Goal: Task Accomplishment & Management: Manage account settings

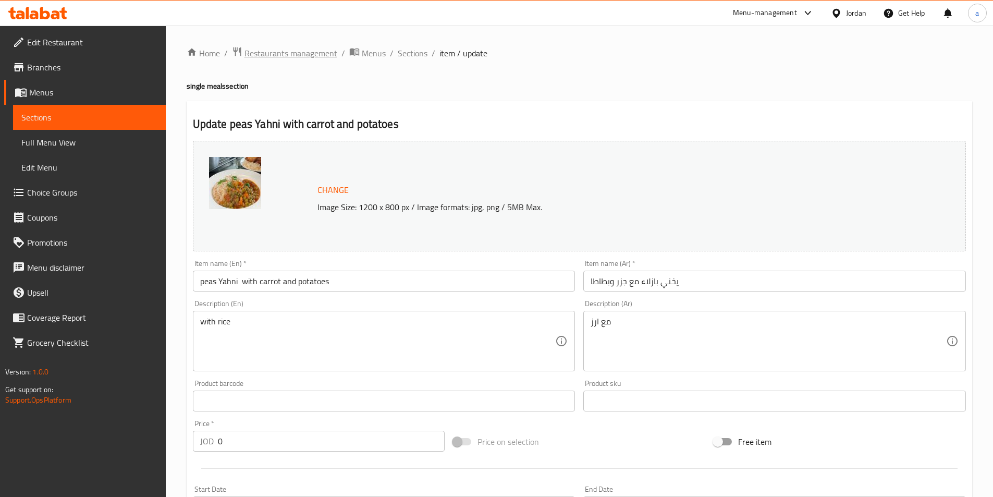
click at [273, 54] on span "Restaurants management" at bounding box center [291, 53] width 93 height 13
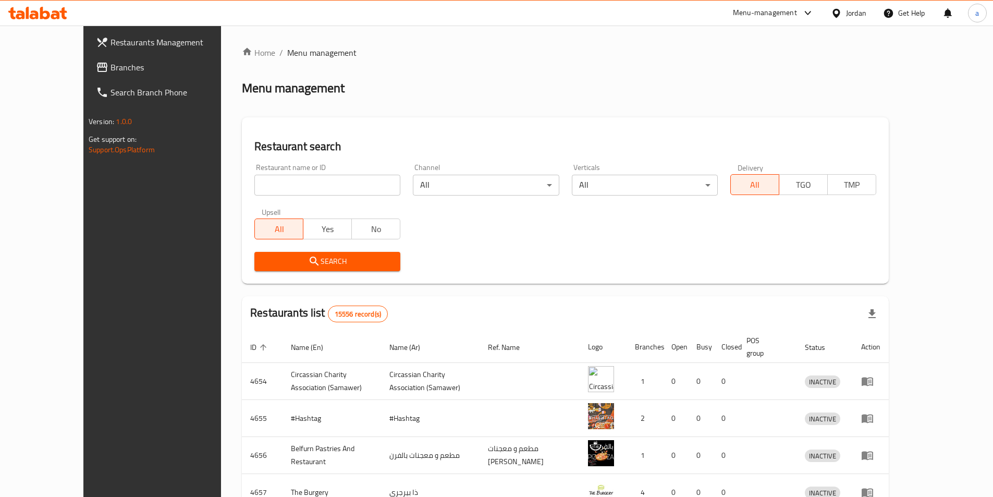
click at [111, 61] on span "Branches" at bounding box center [176, 67] width 130 height 13
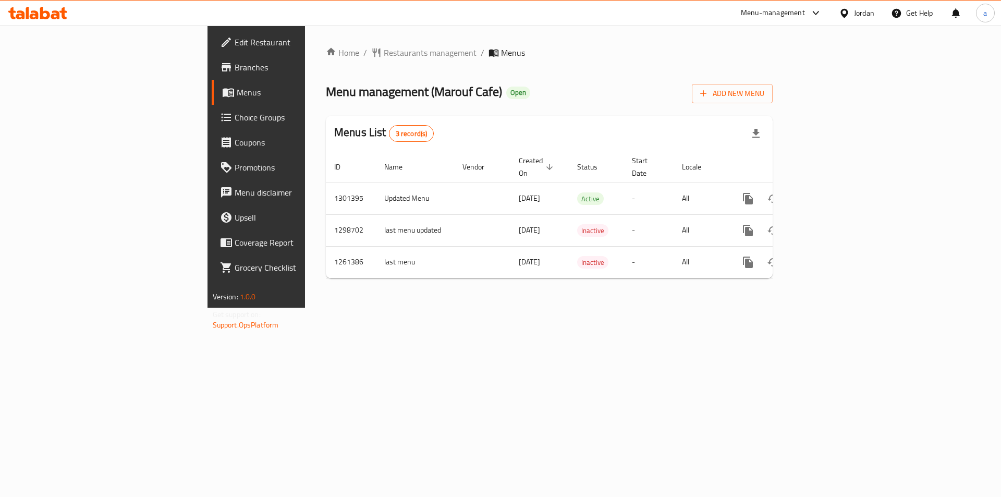
click at [235, 119] on span "Choice Groups" at bounding box center [301, 117] width 132 height 13
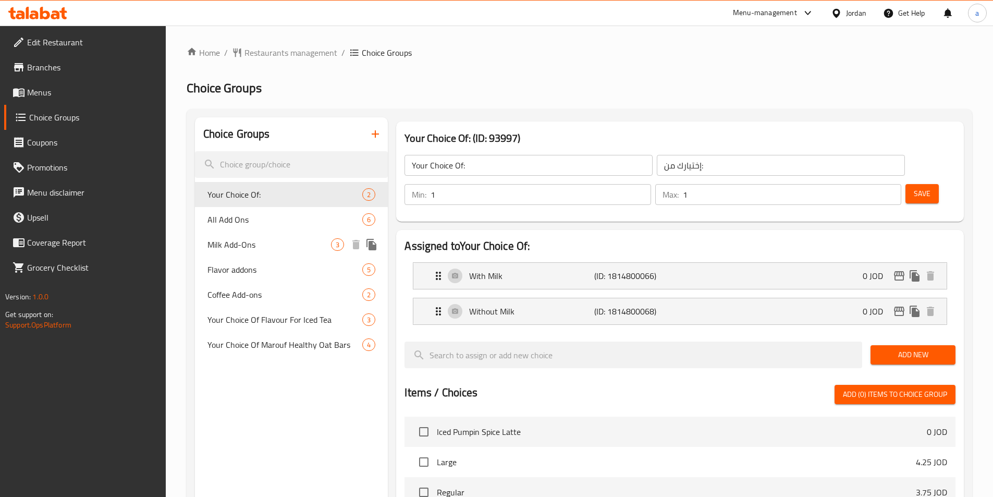
click at [255, 244] on span "Milk Add-Ons" at bounding box center [269, 244] width 124 height 13
type input "Milk Add-Ons"
type input "اضافات الحليب"
type input "0"
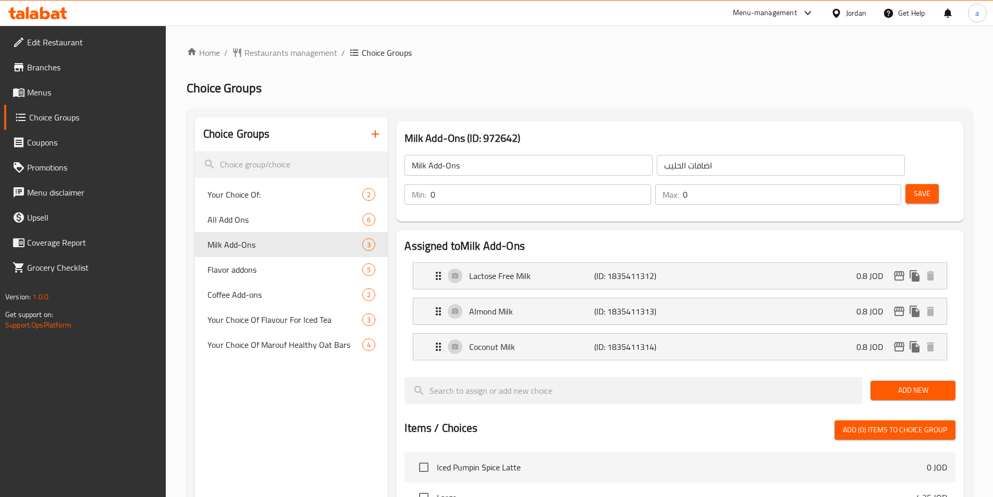
click at [737, 82] on h2 "Choice Groups" at bounding box center [580, 88] width 786 height 17
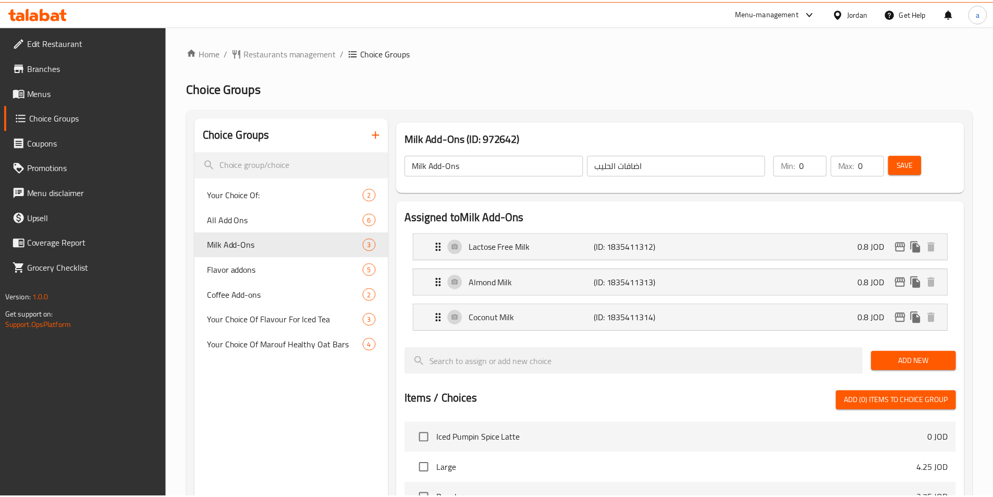
scroll to position [335, 0]
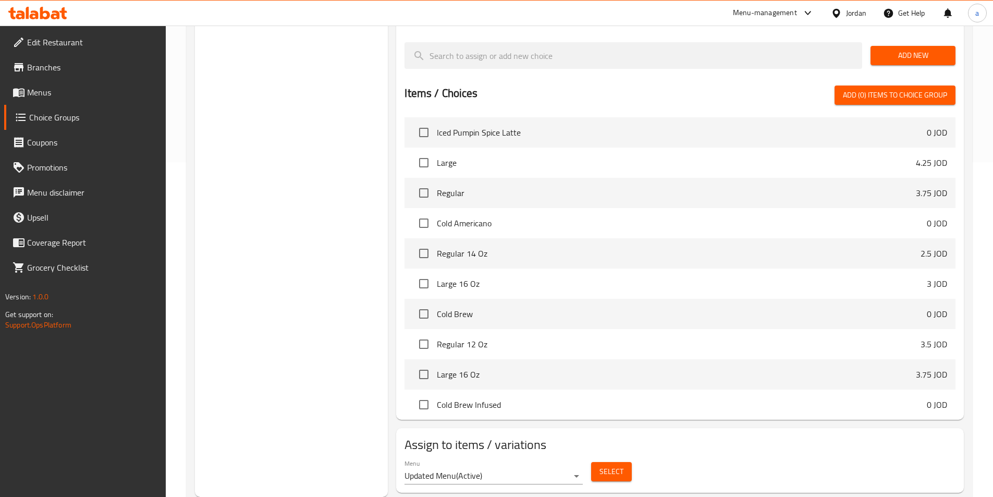
click at [394, 115] on div "Assigned to Milk Add-Ons Lactose Free Milk (ID: 1835411312) 0.8 JOD Name (En) L…" at bounding box center [680, 157] width 576 height 533
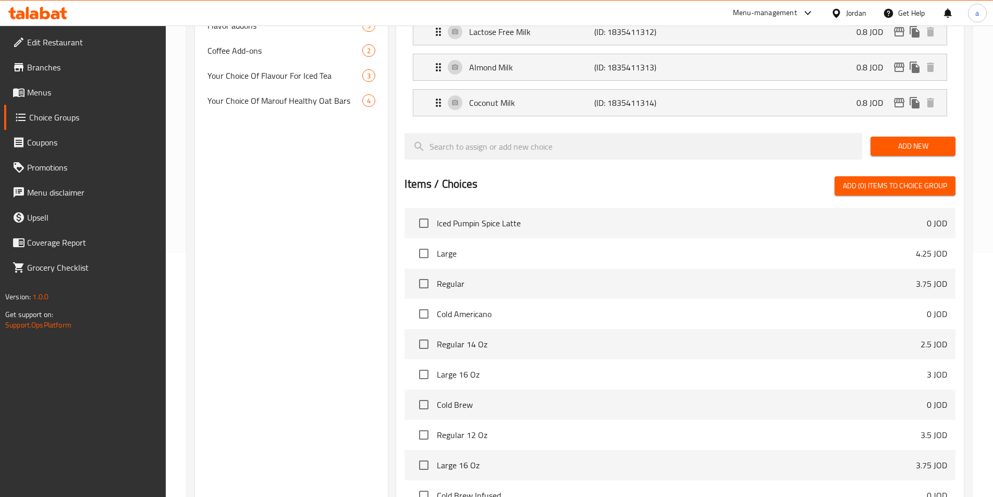
scroll to position [22, 0]
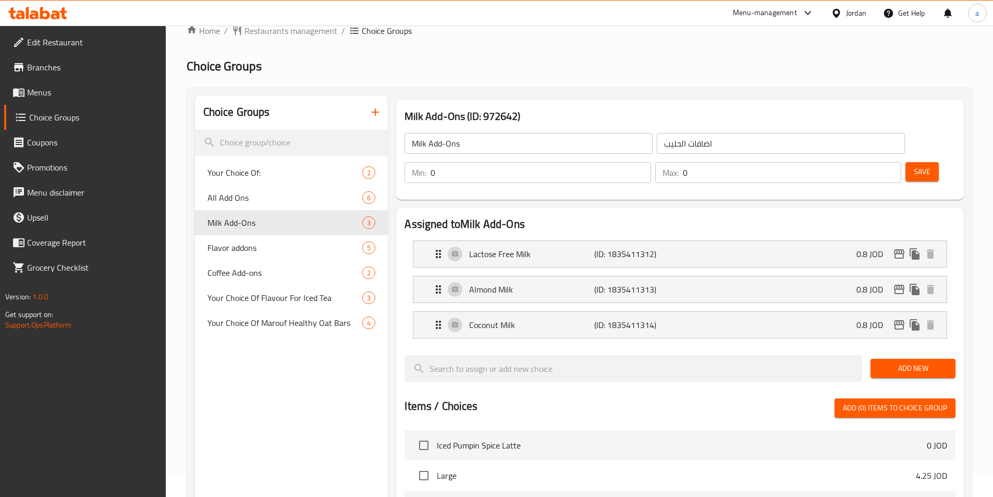
click at [576, 82] on div "Home / Restaurants management / Choice Groups Choice Groups Choice Groups Your …" at bounding box center [580, 421] width 786 height 793
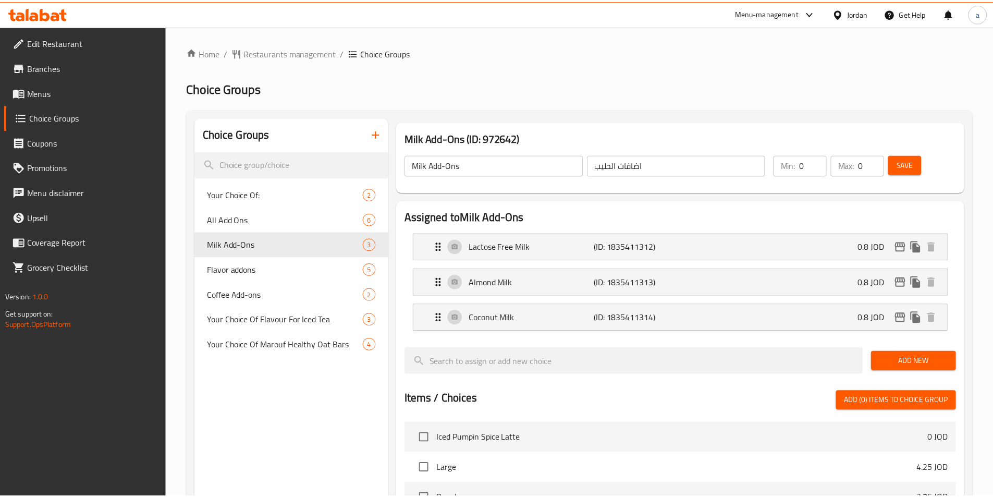
scroll to position [335, 0]
